Goal: Task Accomplishment & Management: Manage account settings

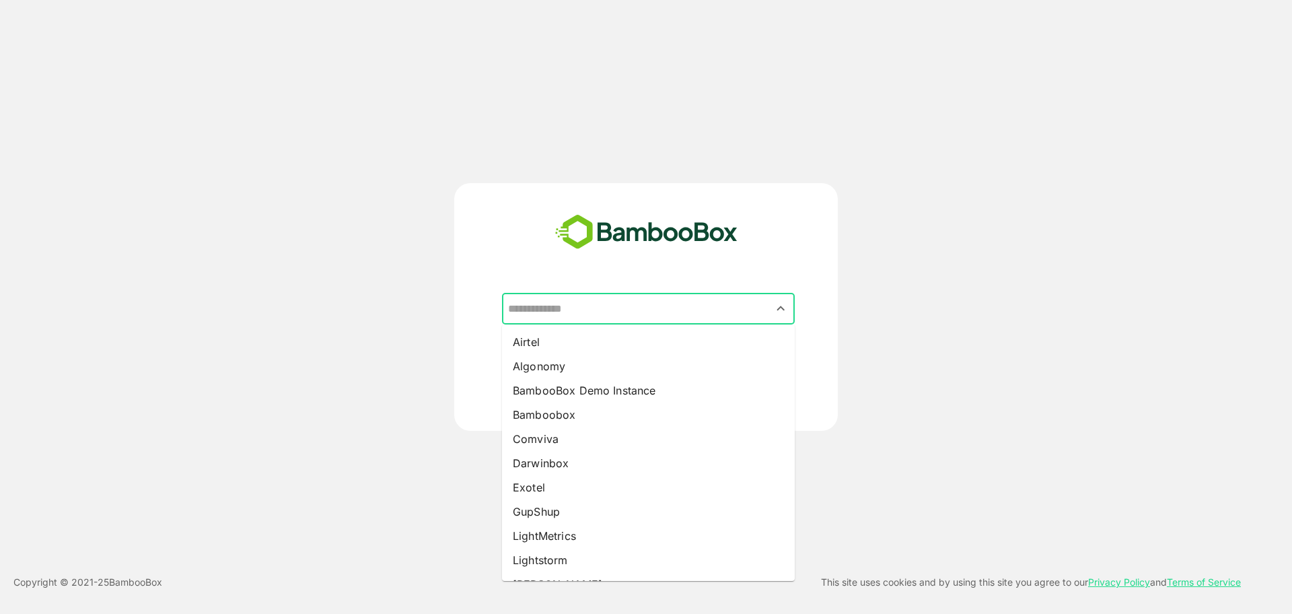
click at [623, 311] on input "text" at bounding box center [648, 309] width 287 height 26
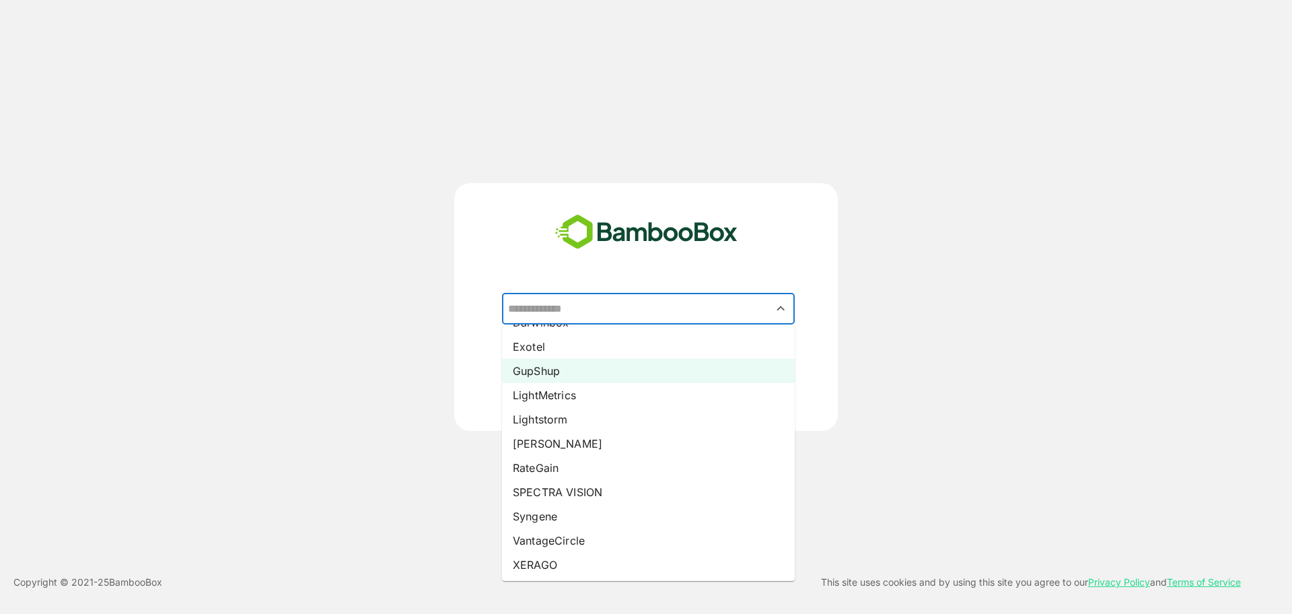
scroll to position [155, 0]
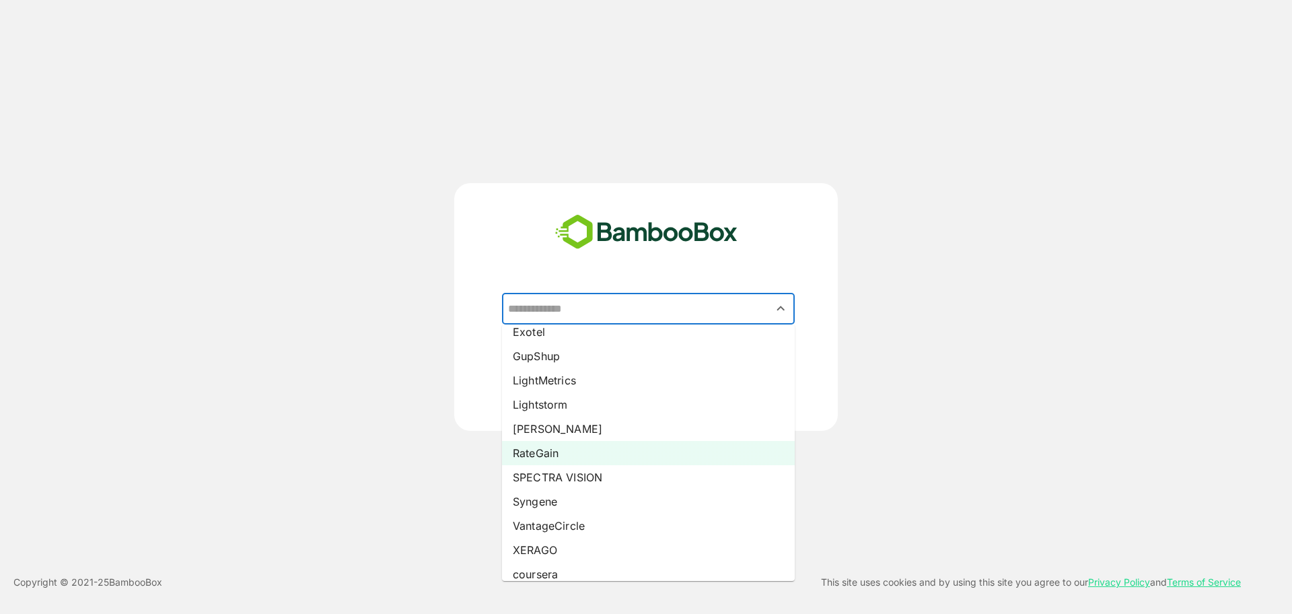
click at [582, 441] on li "RateGain" at bounding box center [648, 453] width 293 height 24
type input "********"
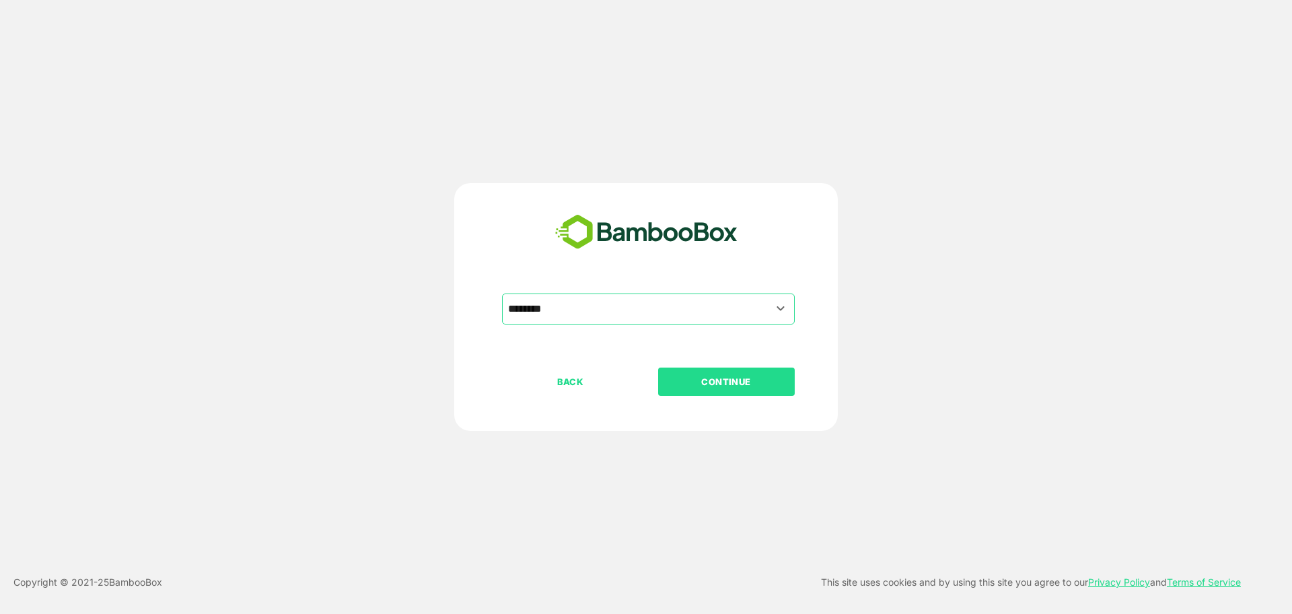
click at [706, 389] on button "CONTINUE" at bounding box center [726, 382] width 137 height 28
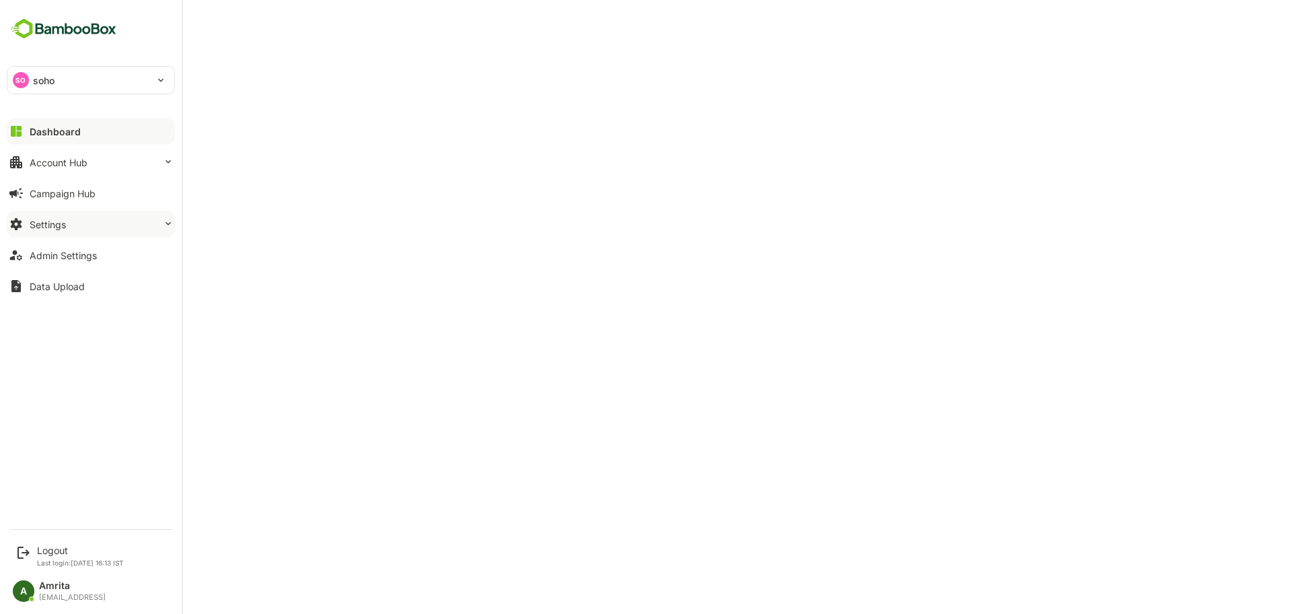
click at [85, 225] on button "Settings" at bounding box center [91, 224] width 168 height 27
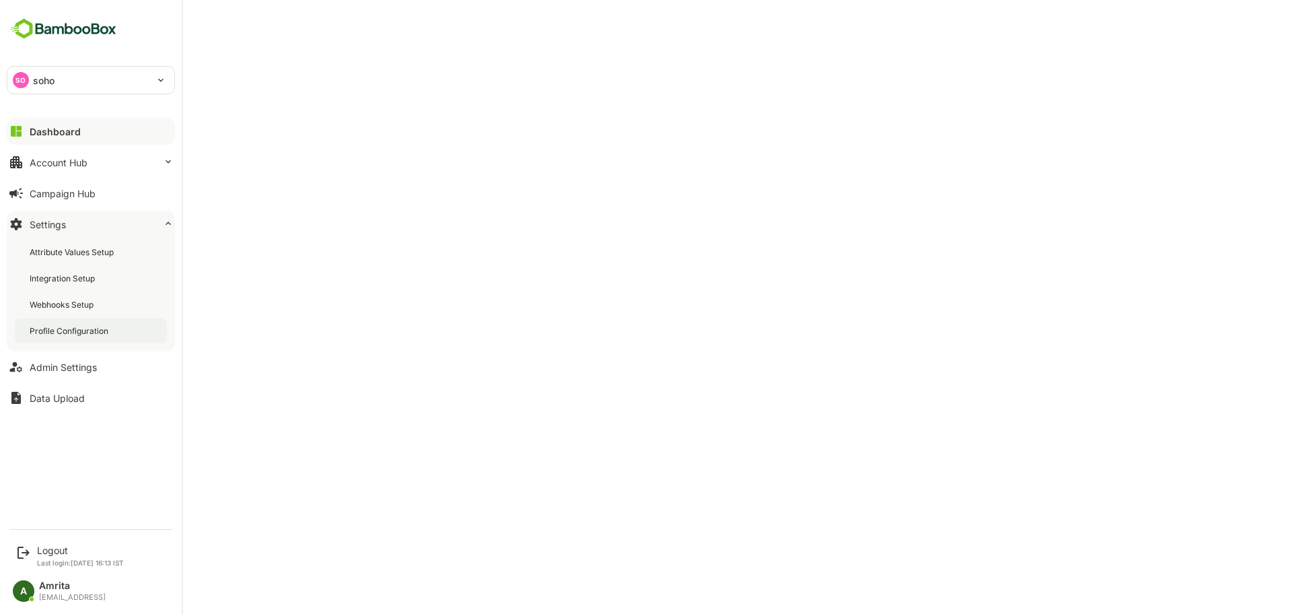
click at [85, 333] on div "Profile Configuration" at bounding box center [70, 330] width 81 height 11
click at [53, 553] on div "Logout" at bounding box center [80, 550] width 87 height 11
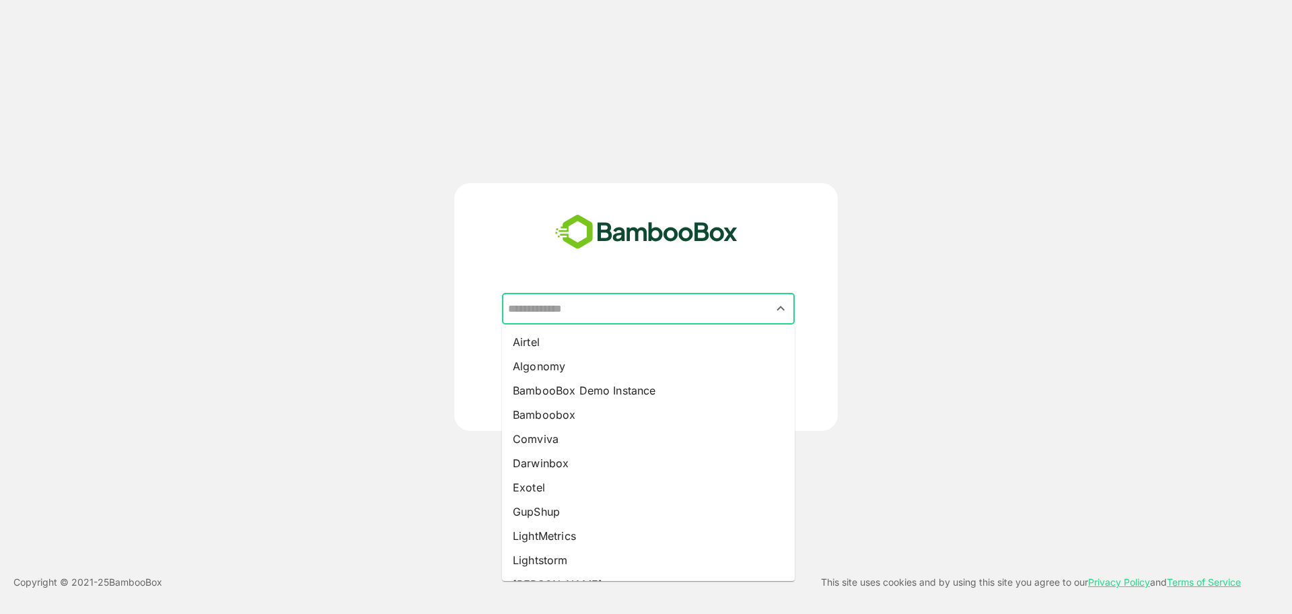
click at [624, 311] on input "text" at bounding box center [648, 309] width 287 height 26
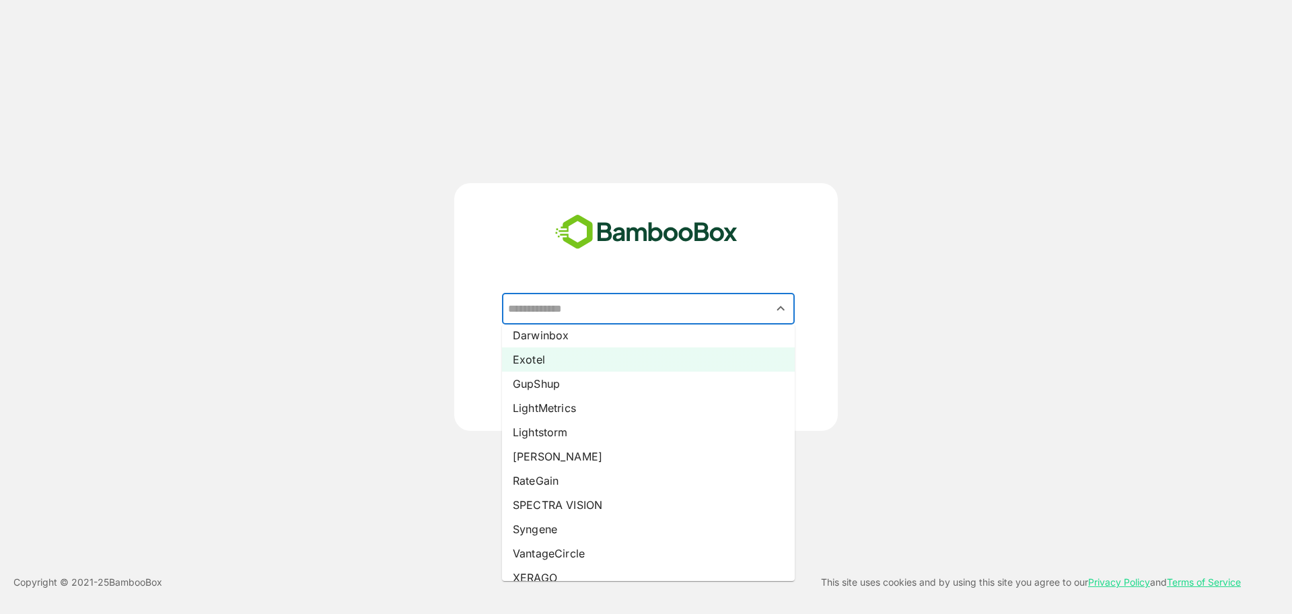
scroll to position [135, 0]
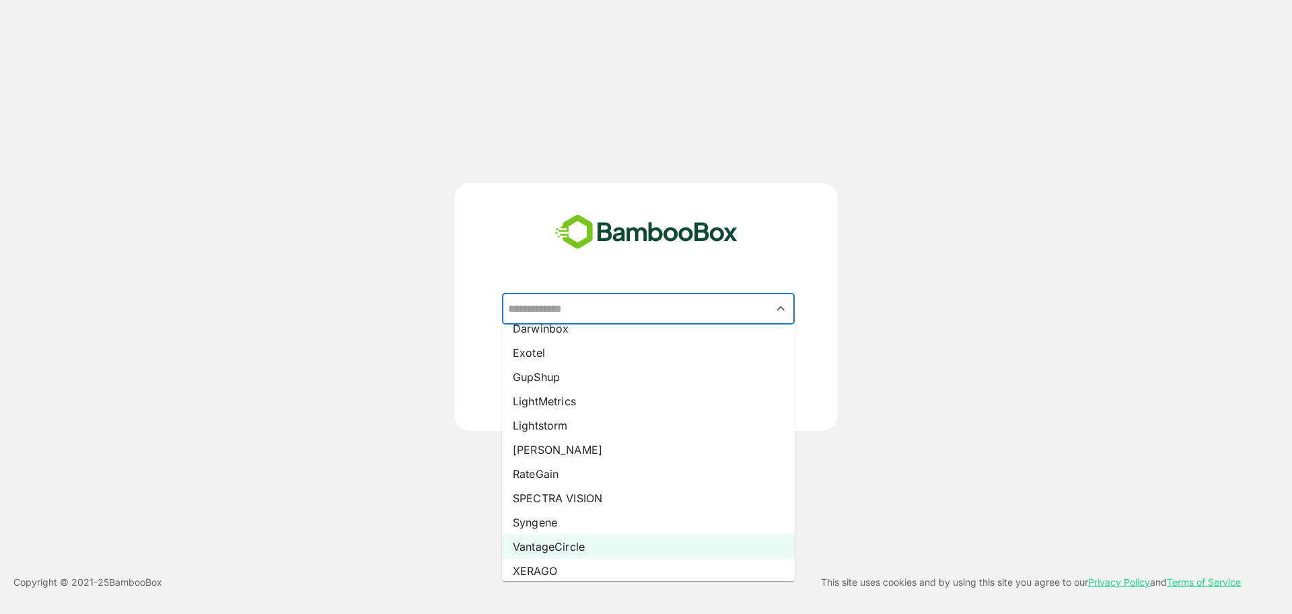
click at [571, 551] on li "VantageCircle" at bounding box center [648, 546] width 293 height 24
type input "**********"
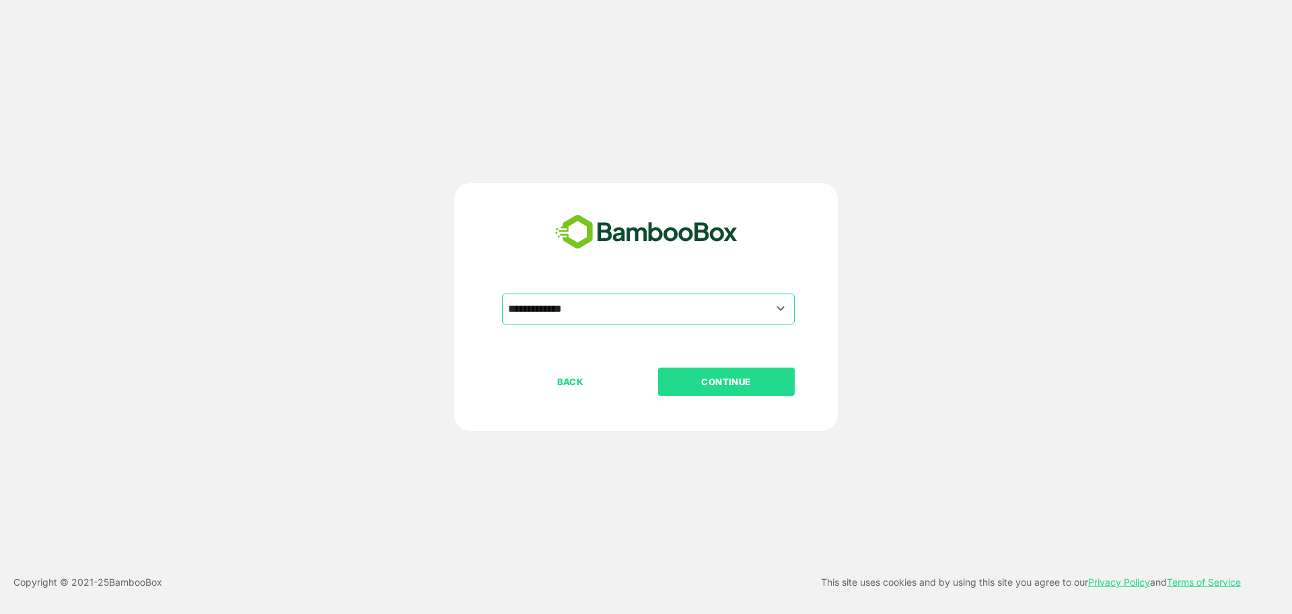
click at [727, 396] on div "BACK CONTINUE" at bounding box center [658, 425] width 312 height 114
click at [725, 377] on p "CONTINUE" at bounding box center [726, 381] width 135 height 15
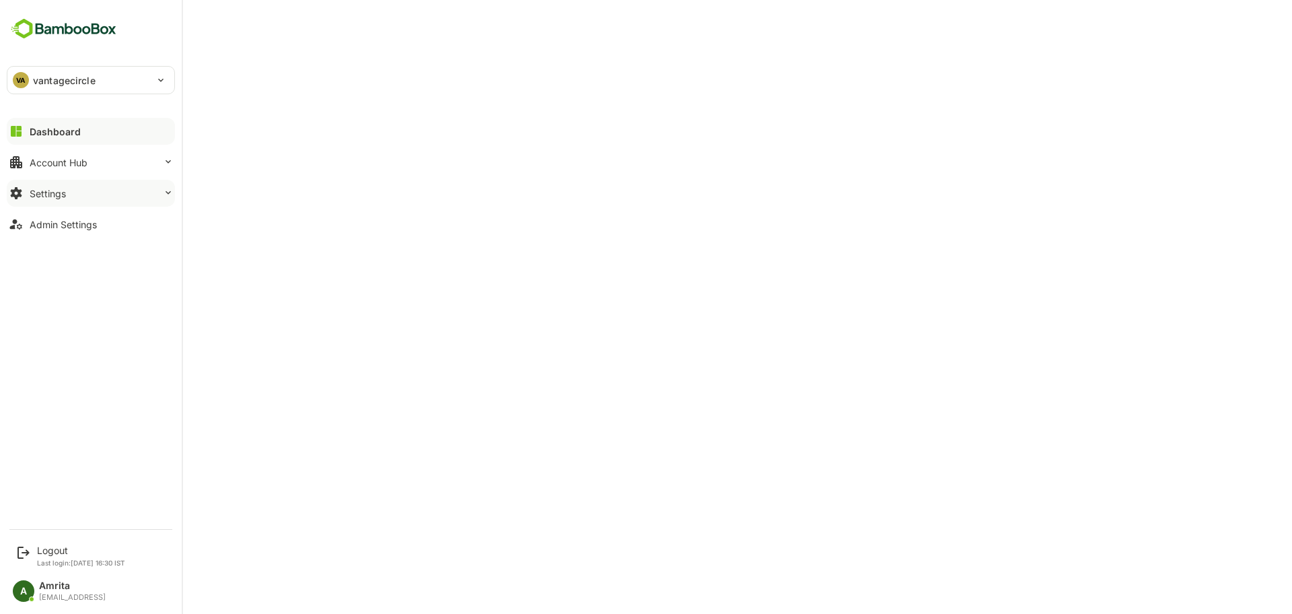
click at [40, 204] on button "Settings" at bounding box center [91, 193] width 168 height 27
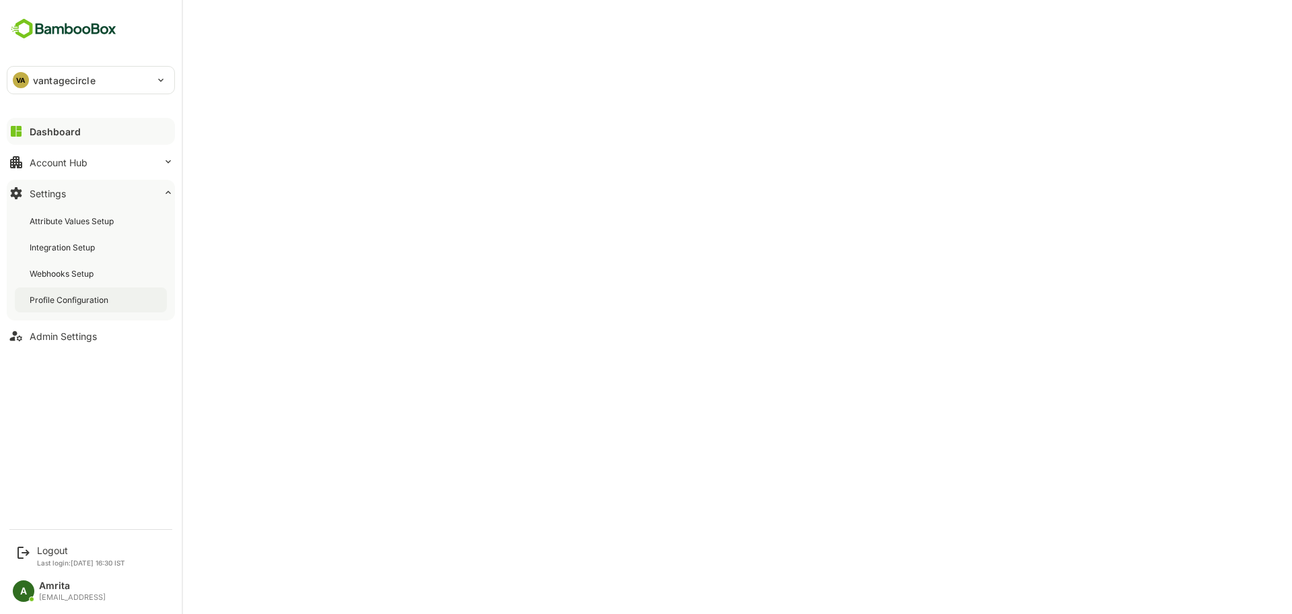
click at [83, 298] on div "Profile Configuration" at bounding box center [70, 299] width 81 height 11
